Goal: Complete application form

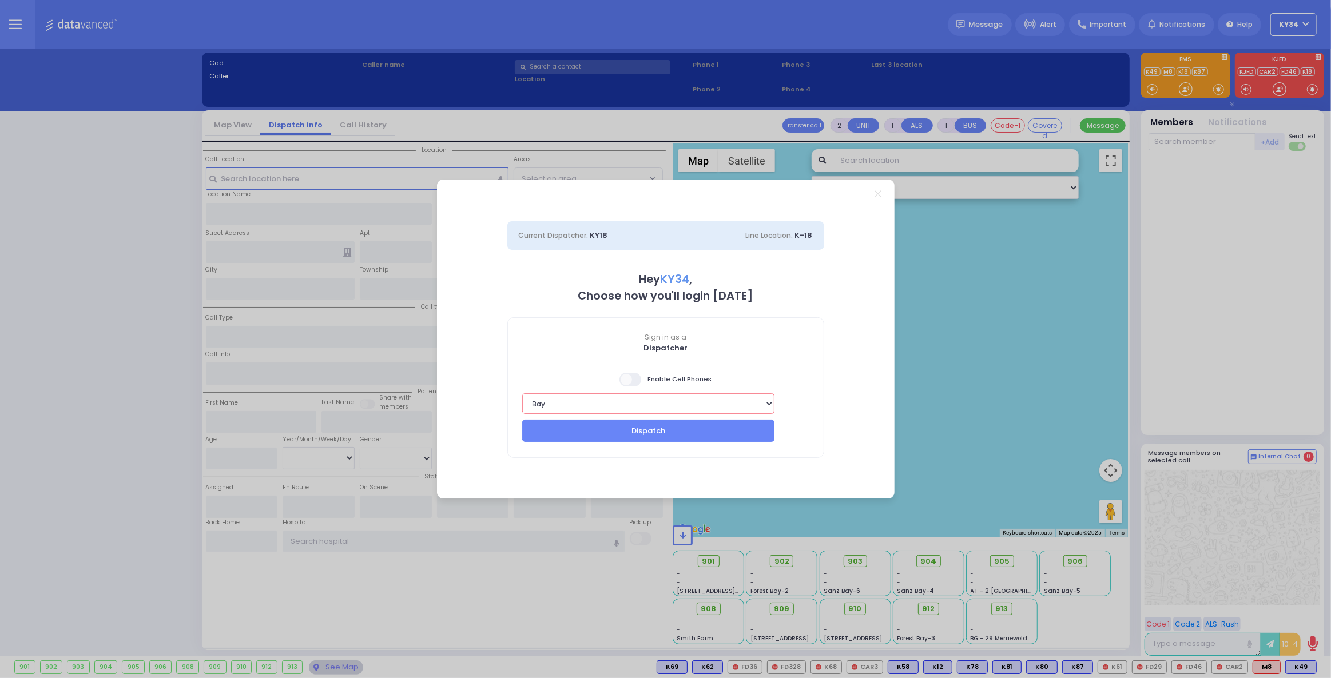
click at [708, 407] on select "Bay K-14 K-16 K-18 K-40 K-6 K-61 K-63 K-67 K-72 Medic 7 K-68 K-48 D-801 D-802 D…" at bounding box center [648, 404] width 253 height 21
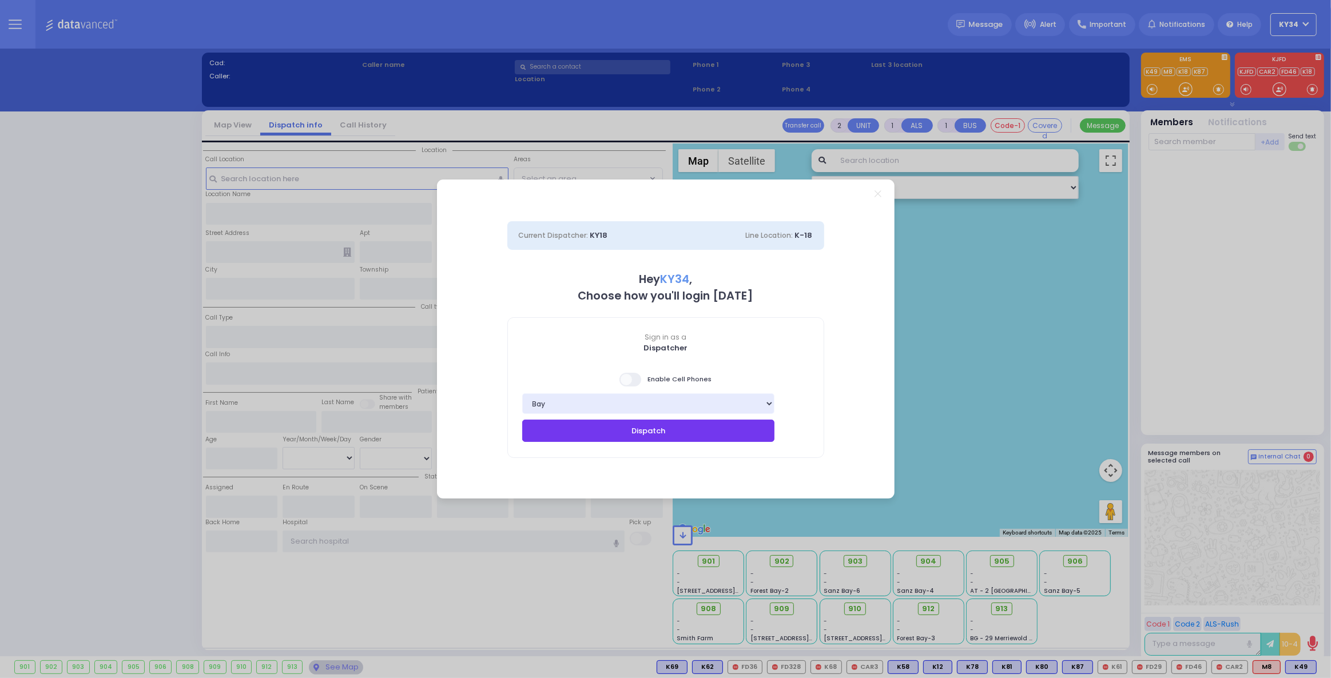
click at [674, 428] on button "Dispatch" at bounding box center [648, 431] width 253 height 22
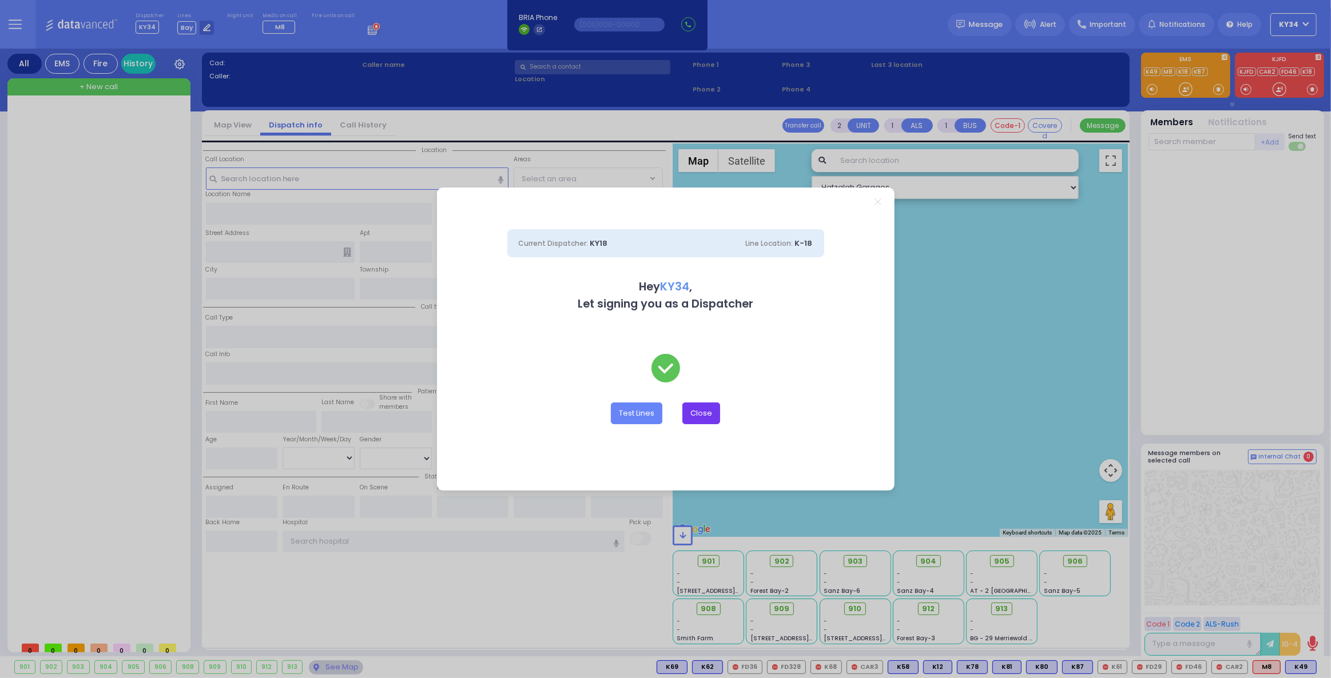
click at [706, 417] on button "Close" at bounding box center [701, 414] width 38 height 22
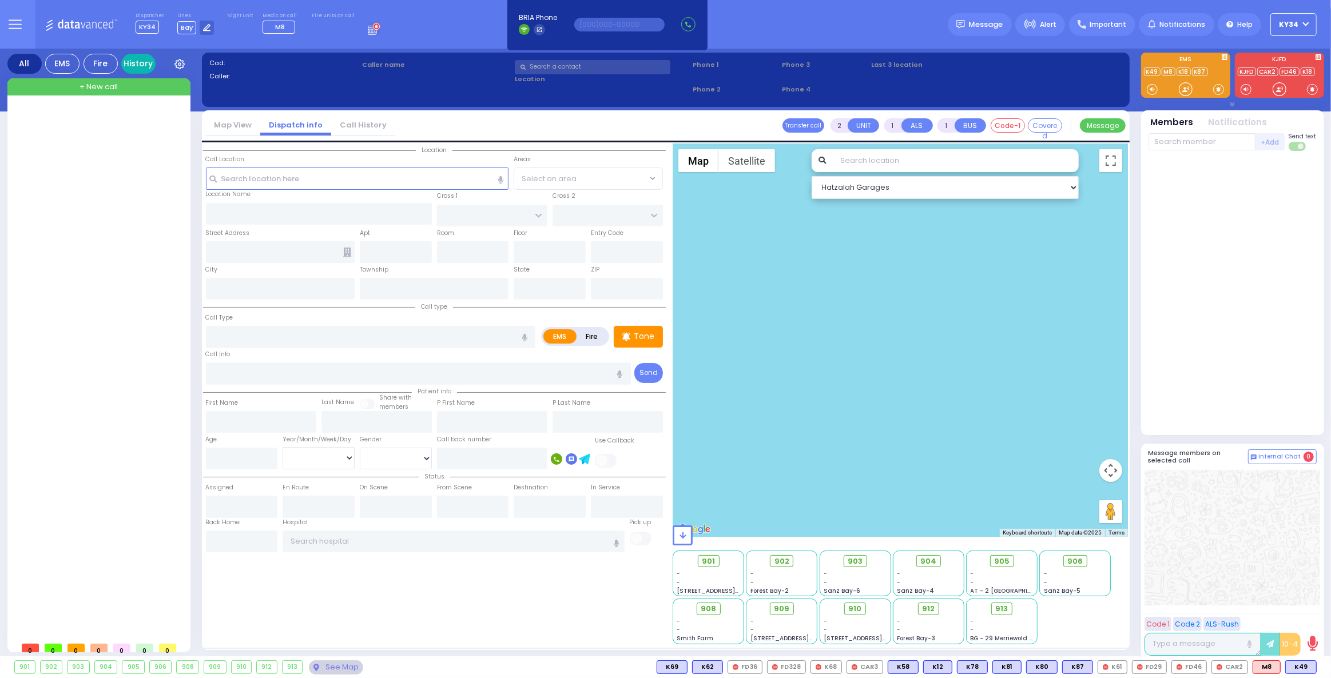
click at [136, 63] on link "History" at bounding box center [138, 64] width 34 height 20
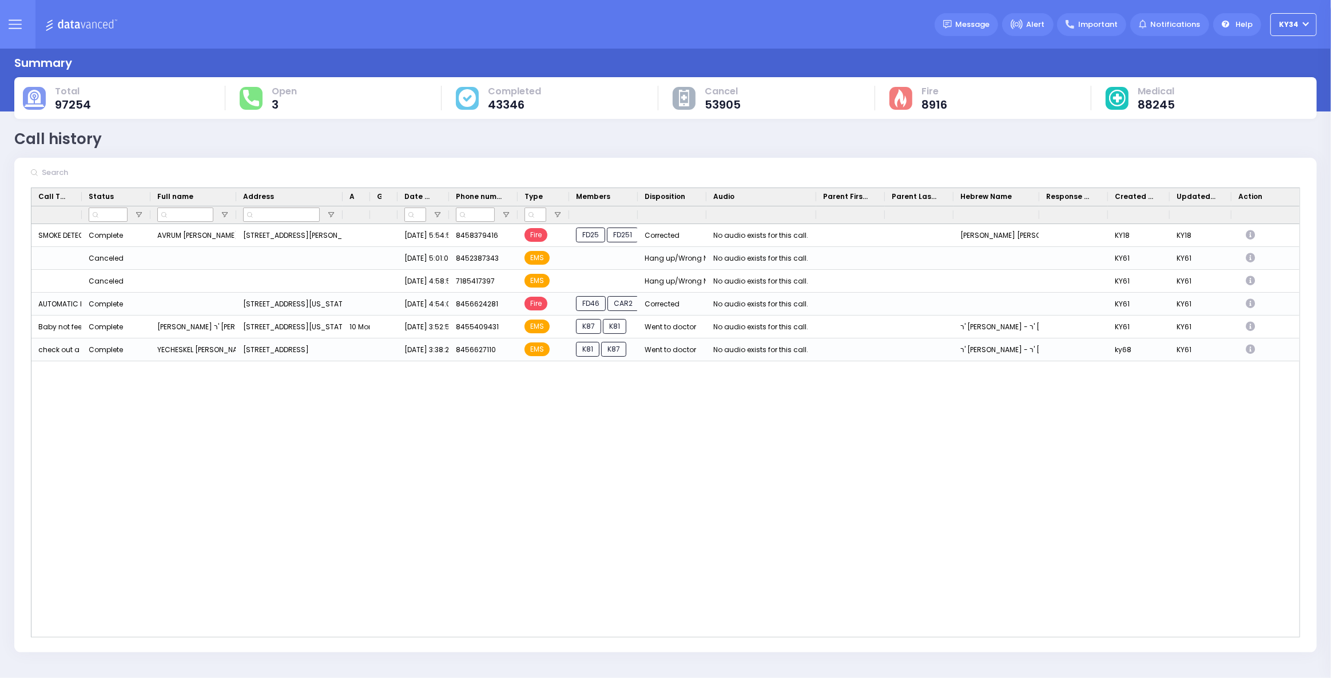
click at [13, 31] on button at bounding box center [14, 24] width 41 height 49
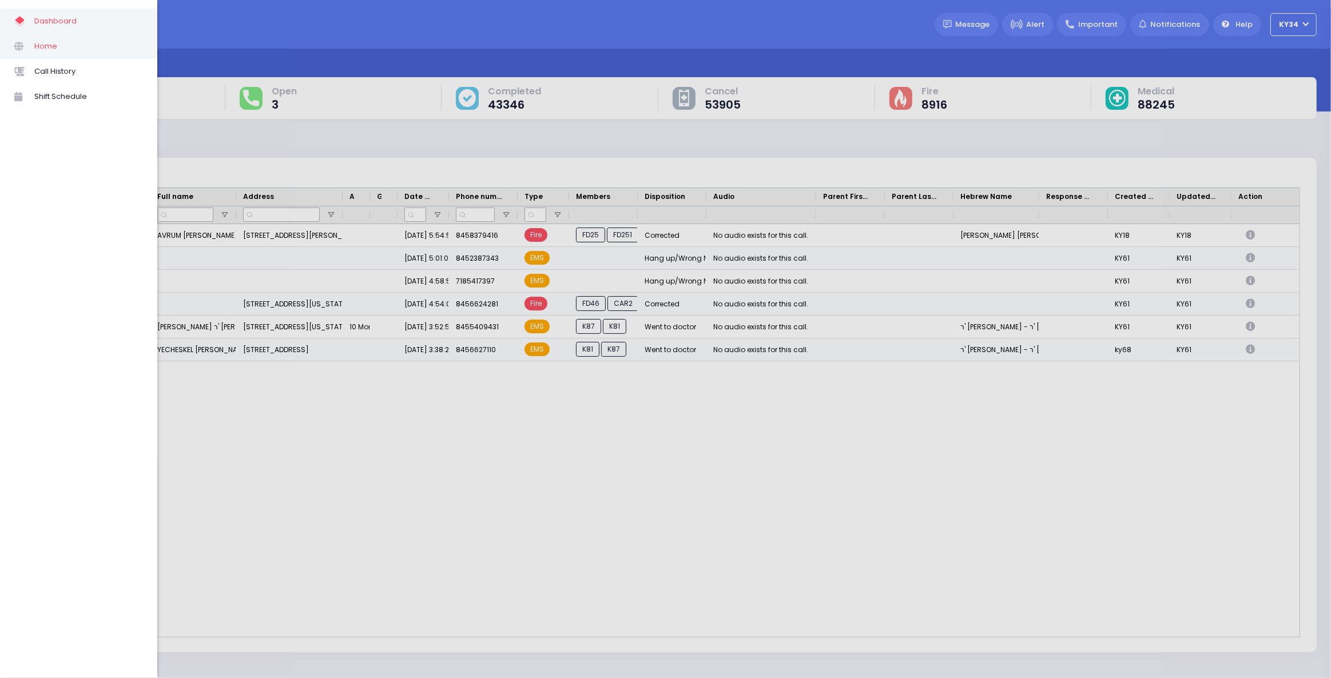
click at [45, 46] on span "Home" at bounding box center [88, 46] width 109 height 15
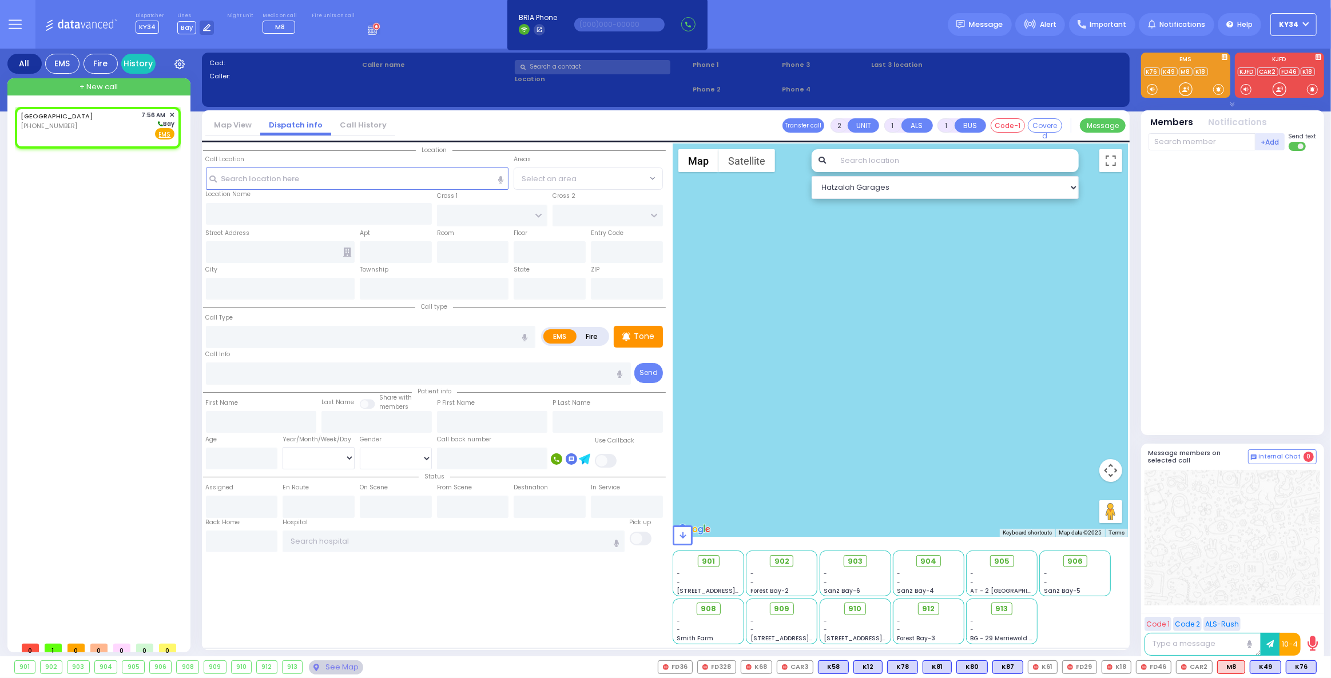
select select
radio input "true"
select select
type input "07:56"
select select "Hatzalah Garages"
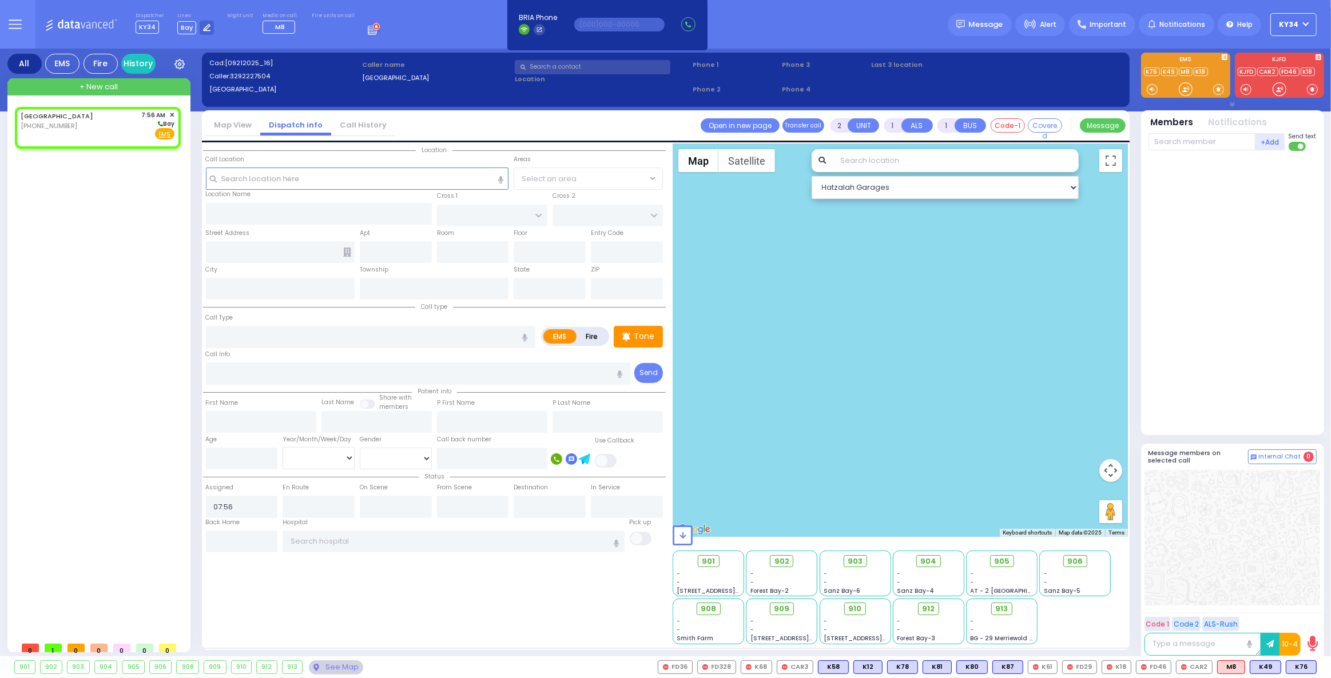
select select
radio input "true"
select select
select select "Hatzalah Garages"
select select
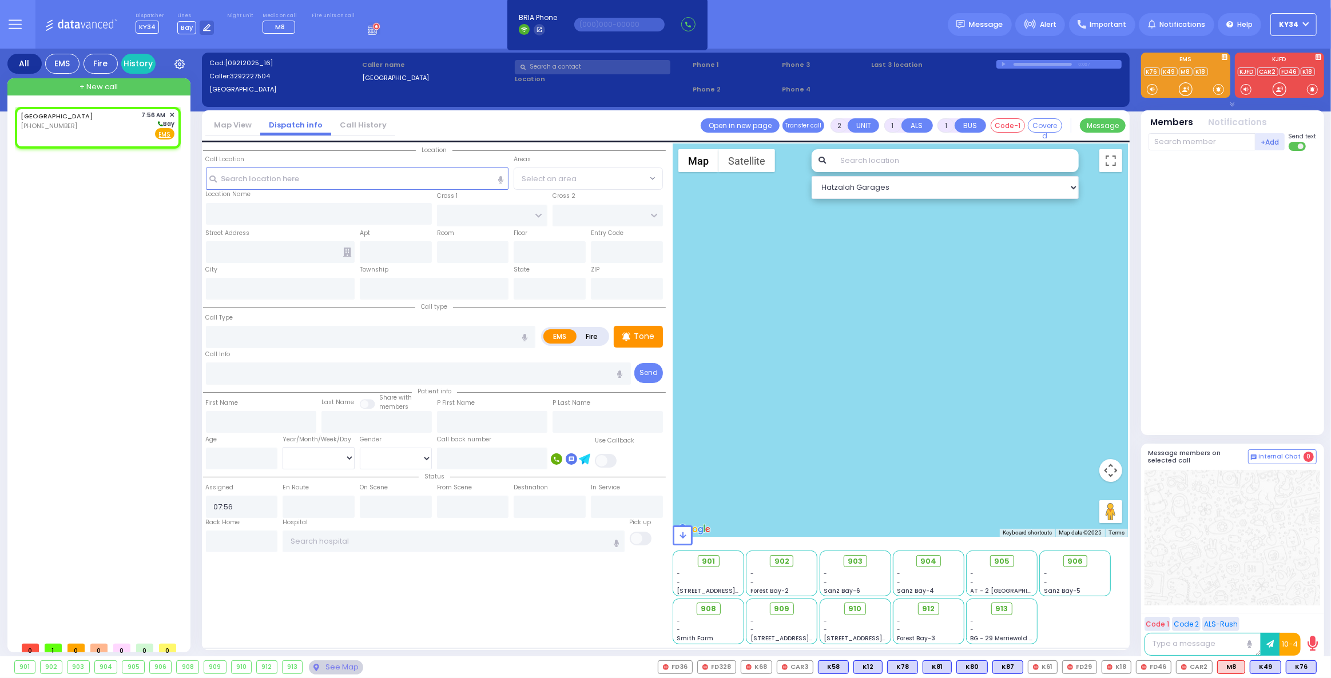
radio input "true"
select select
select select "Hatzalah Garages"
select select
radio input "true"
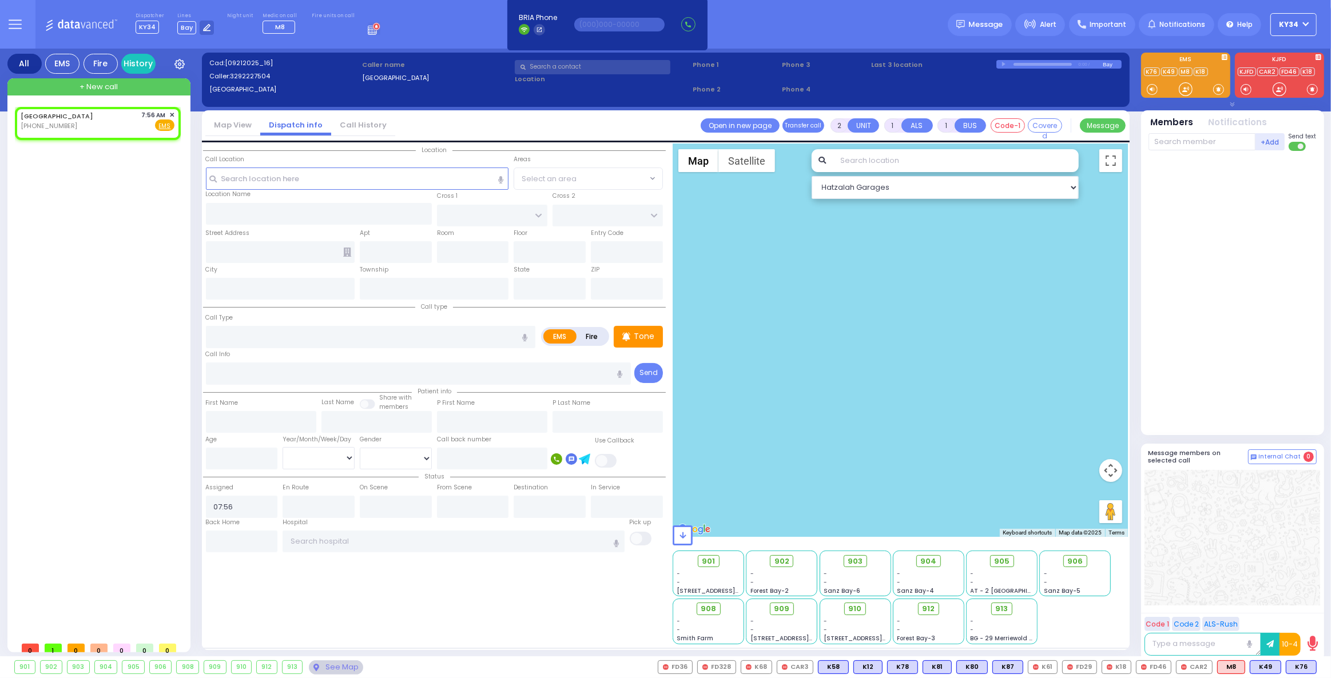
select select
select select "Hatzalah Garages"
